Goal: Information Seeking & Learning: Check status

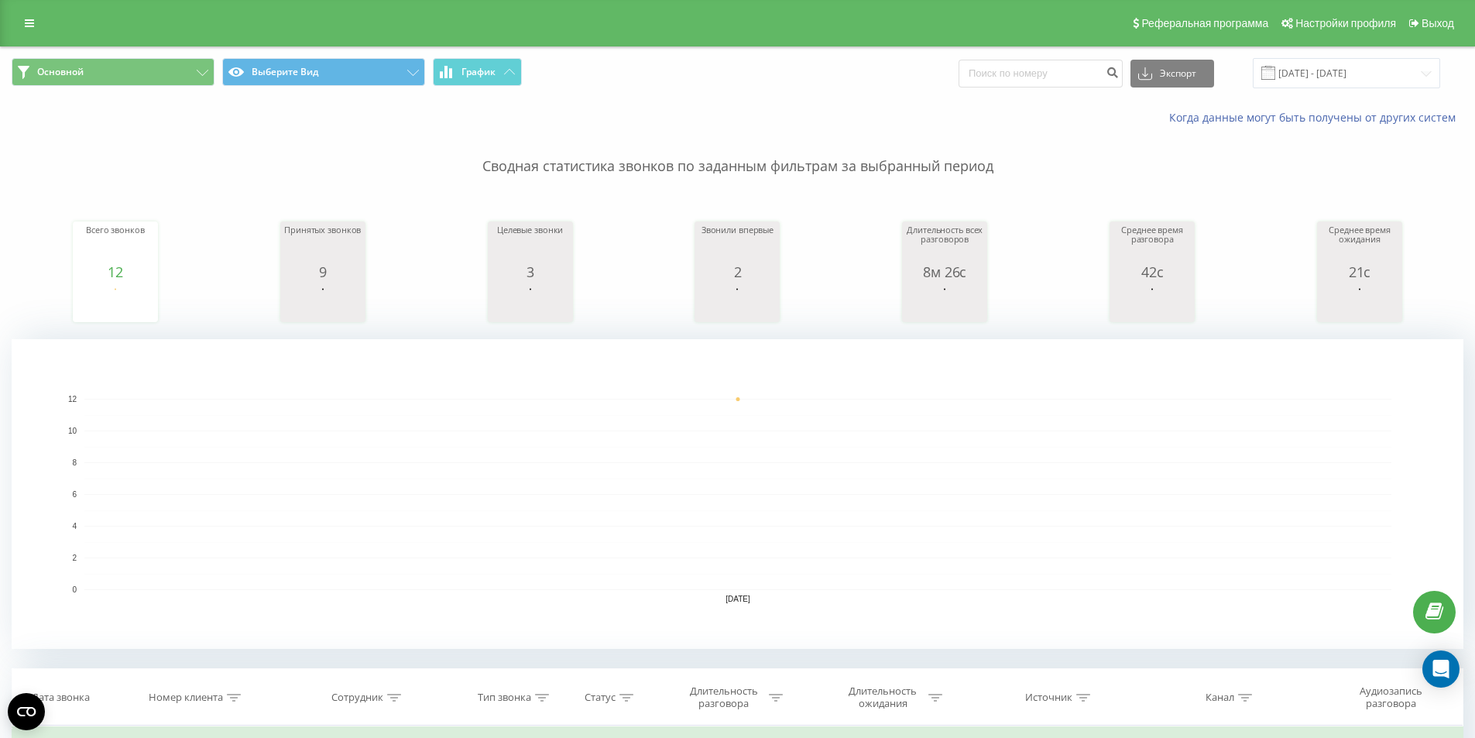
click at [1304, 57] on div "Основной Выберите Вид График Экспорт .csv .xls .xlsx [DATE] - [DATE]" at bounding box center [737, 73] width 1473 height 52
drag, startPoint x: 1307, startPoint y: 62, endPoint x: 1314, endPoint y: 72, distance: 12.7
click at [1307, 63] on input "[DATE] - [DATE]" at bounding box center [1345, 73] width 187 height 30
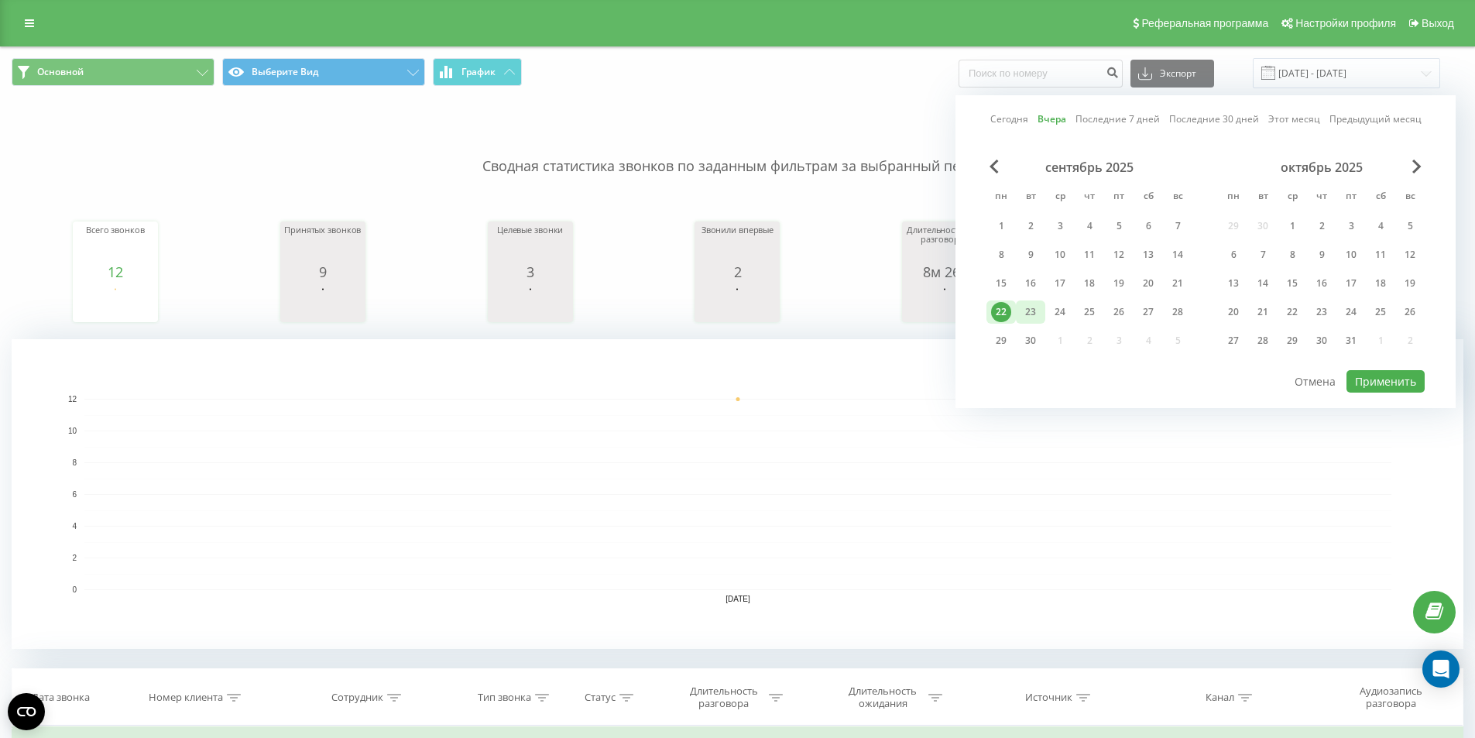
click at [1024, 310] on div "23" at bounding box center [1030, 312] width 20 height 20
click at [1384, 378] on font "Применить" at bounding box center [1385, 381] width 61 height 15
type input "[DATE] - [DATE]"
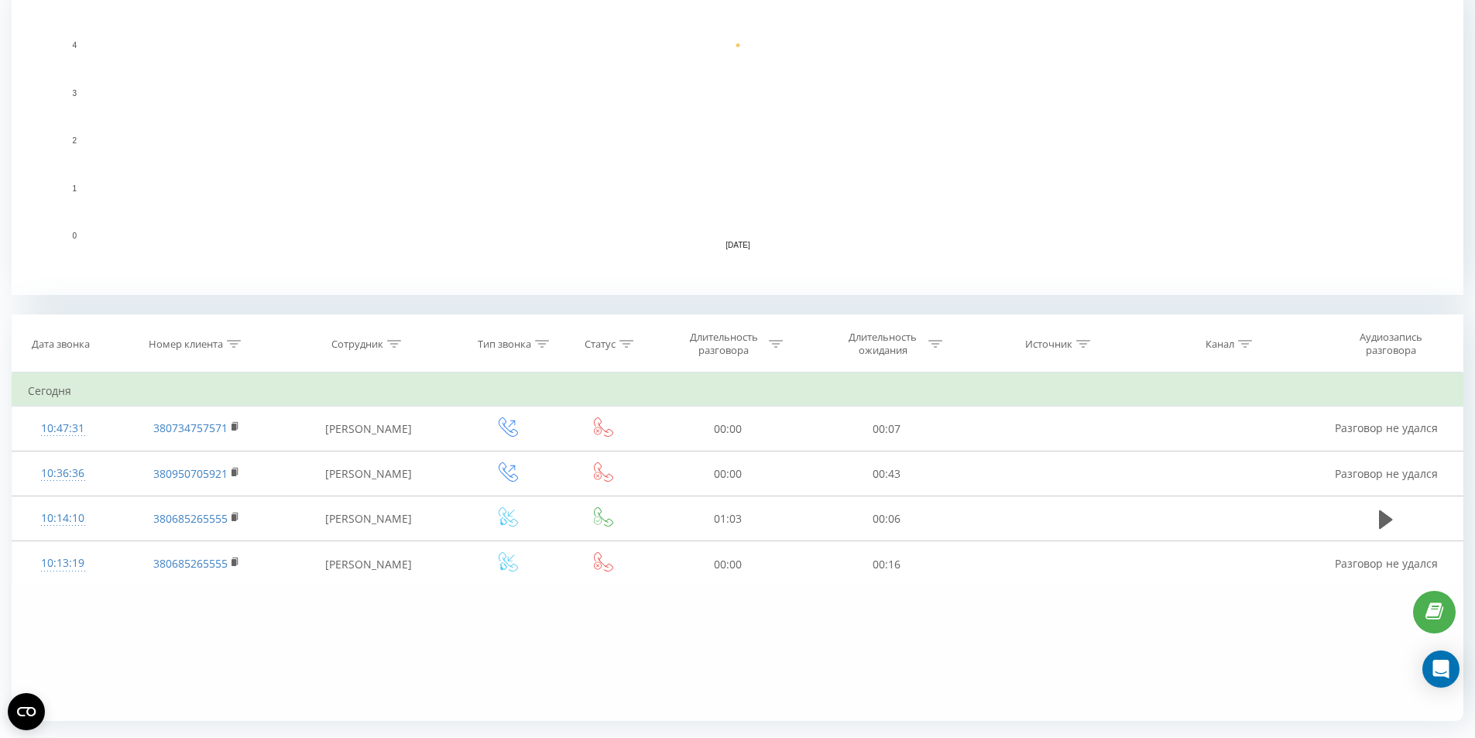
scroll to position [395, 0]
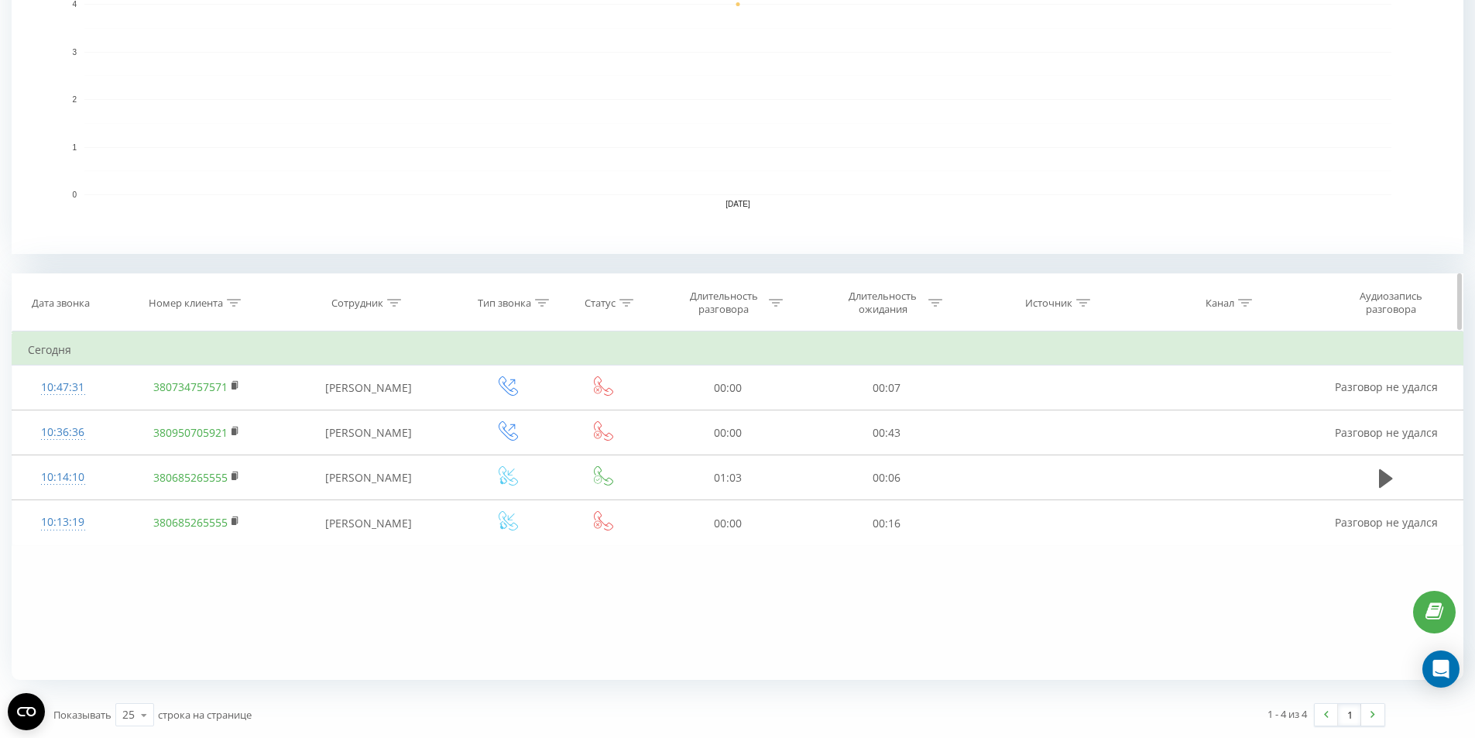
click at [776, 310] on div "Длительность разговора" at bounding box center [732, 303] width 101 height 26
click at [776, 307] on div at bounding box center [776, 302] width 14 height 13
click at [767, 306] on div "Длительность разговора" at bounding box center [732, 303] width 101 height 26
click at [738, 379] on div at bounding box center [719, 377] width 110 height 15
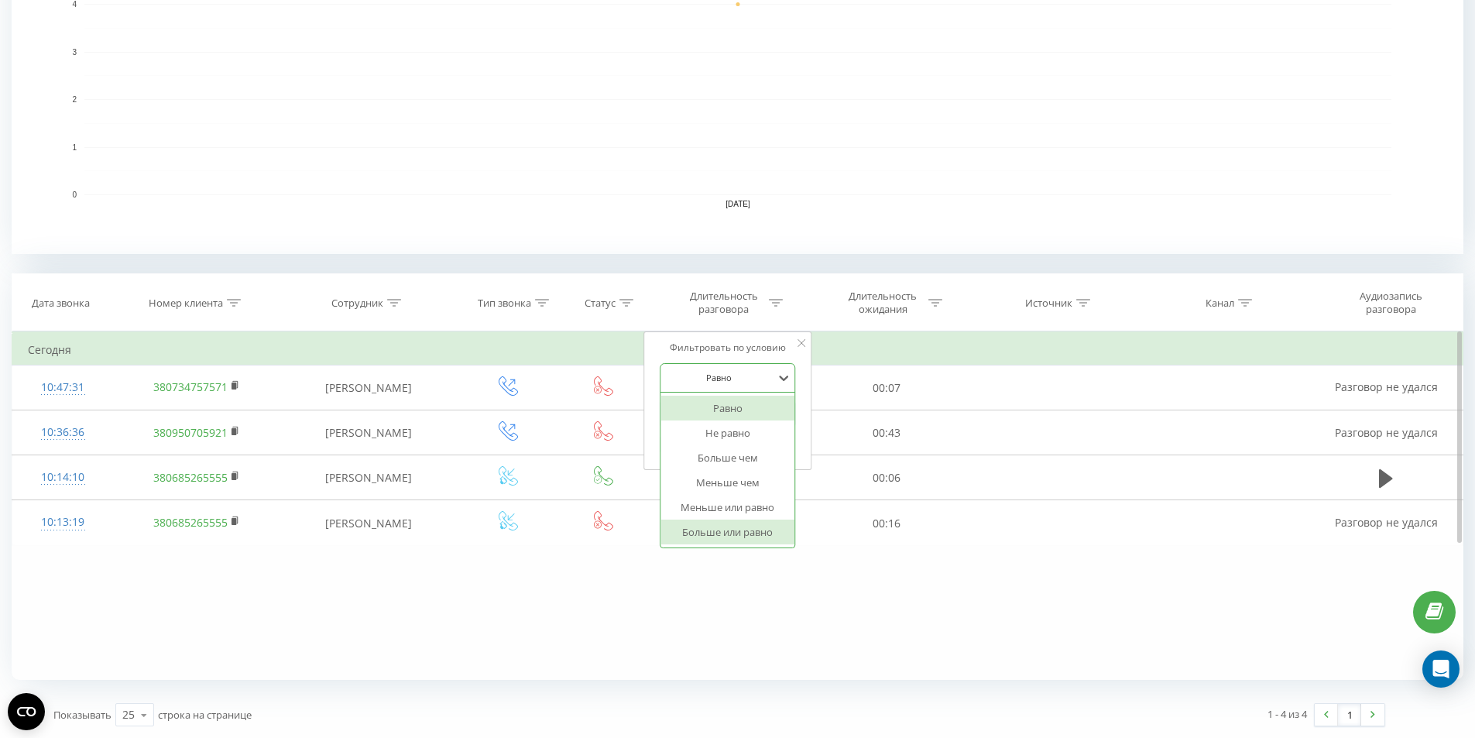
click at [739, 528] on font "Больше или равно" at bounding box center [727, 532] width 91 height 14
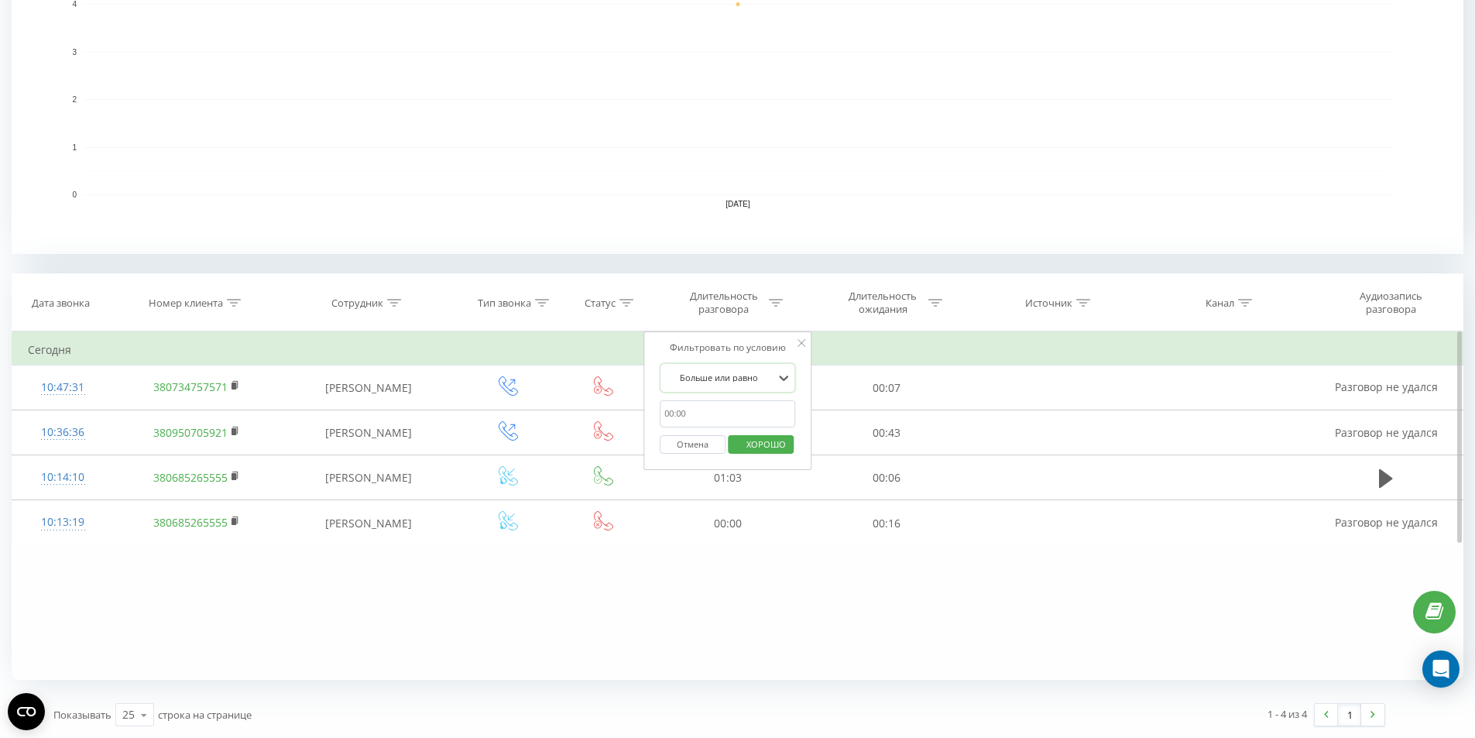
drag, startPoint x: 706, startPoint y: 406, endPoint x: 719, endPoint y: 422, distance: 20.3
click at [706, 406] on input "text" at bounding box center [728, 413] width 136 height 27
type input "00:20"
click at [759, 444] on font "ХОРОШО" at bounding box center [765, 444] width 39 height 12
